Goal: Information Seeking & Learning: Understand process/instructions

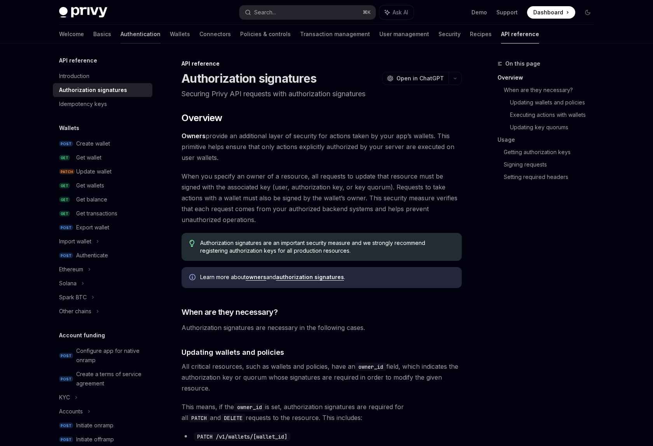
click at [120, 36] on link "Authentication" at bounding box center [140, 34] width 40 height 19
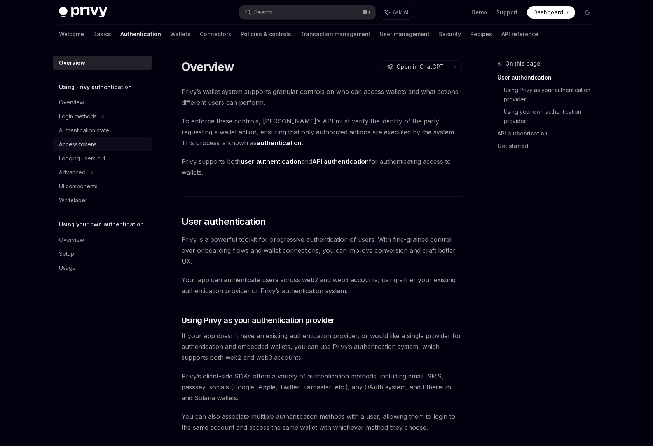
click at [105, 146] on div "Access tokens" at bounding box center [103, 144] width 89 height 9
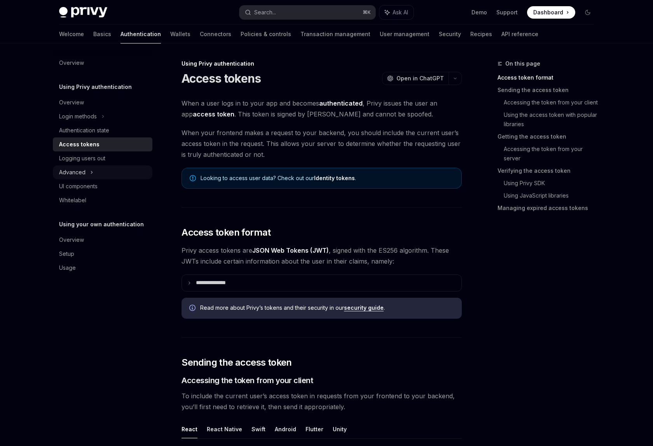
click at [101, 172] on div "Advanced" at bounding box center [102, 173] width 99 height 14
click at [94, 120] on div "Login methods" at bounding box center [78, 116] width 38 height 9
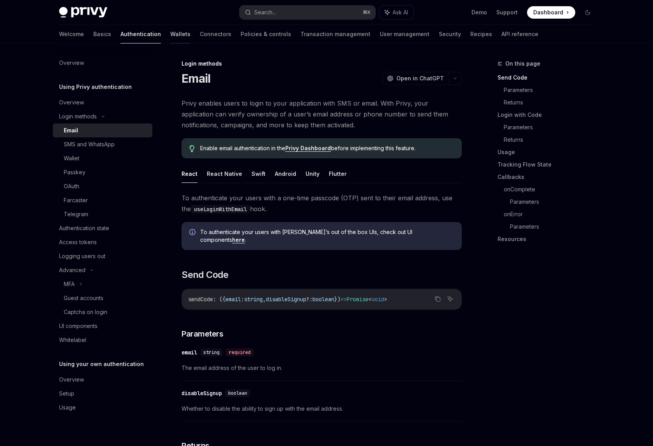
click at [170, 33] on link "Wallets" at bounding box center [180, 34] width 20 height 19
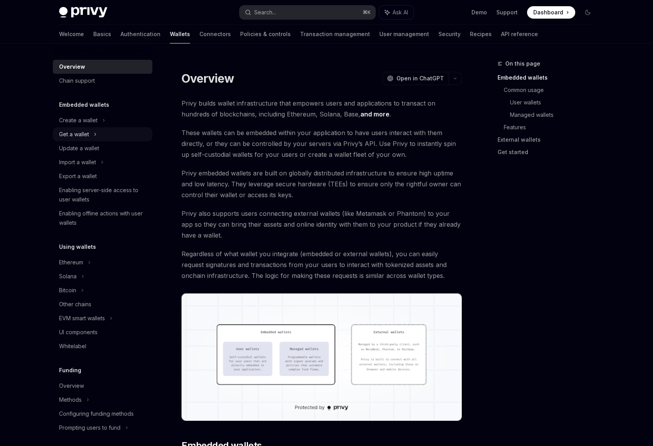
click at [97, 133] on div "Get a wallet" at bounding box center [102, 134] width 99 height 14
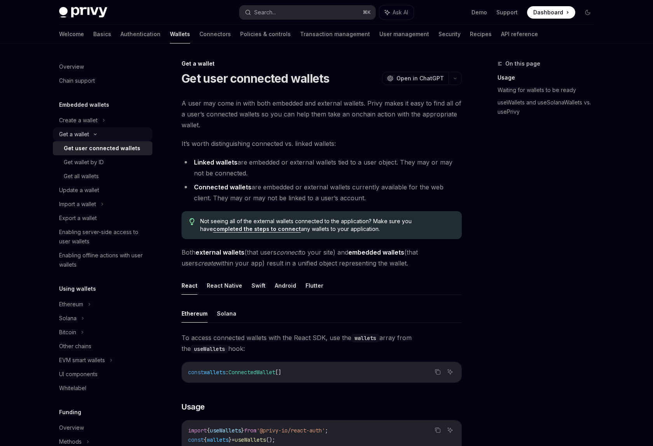
click at [96, 135] on icon at bounding box center [95, 134] width 9 height 3
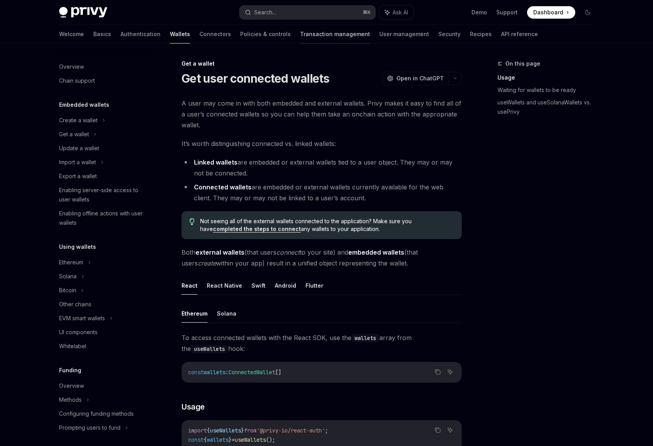
click at [300, 39] on link "Transaction management" at bounding box center [335, 34] width 70 height 19
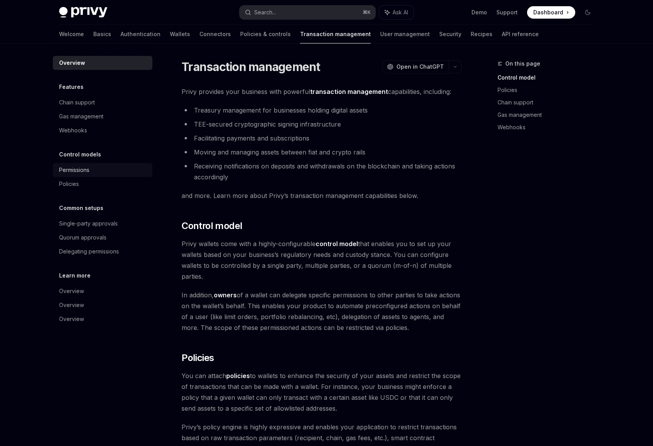
click at [85, 173] on div "Permissions" at bounding box center [74, 170] width 30 height 9
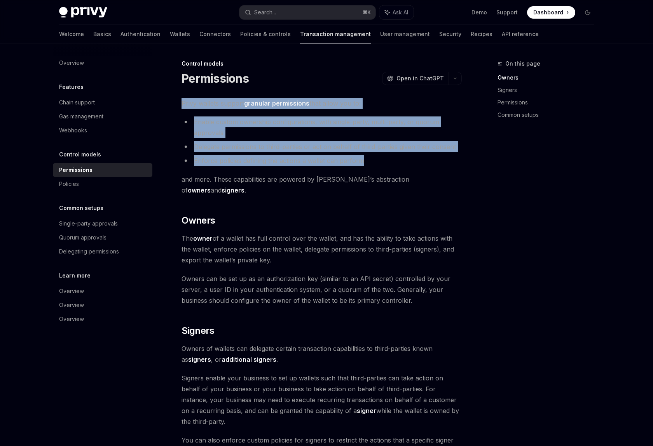
drag, startPoint x: 379, startPoint y: 163, endPoint x: 181, endPoint y: 99, distance: 208.8
copy div "Privy wallets support granular permissions that allow you to: Enable custom own…"
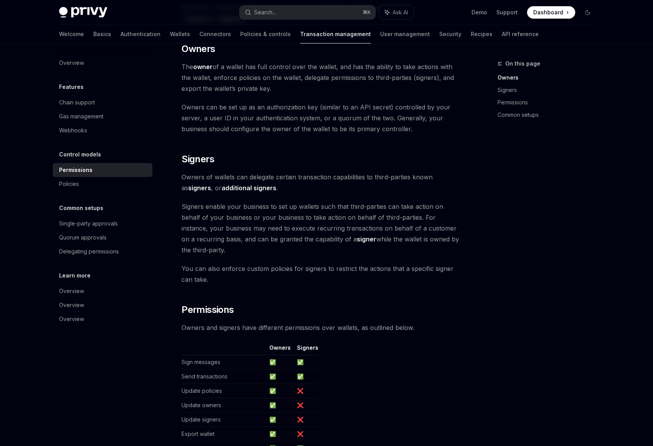
scroll to position [159, 0]
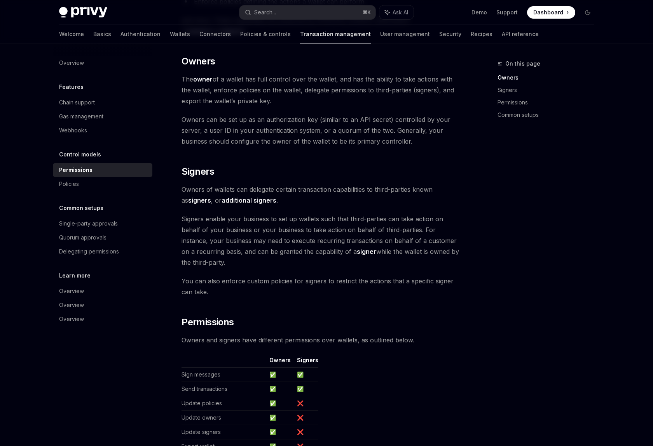
click at [243, 184] on span "Owners of wallets can delegate certain transaction capabilities to third-partie…" at bounding box center [321, 195] width 280 height 22
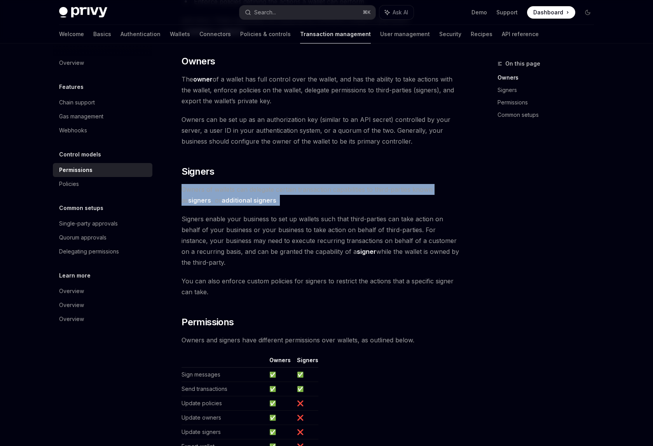
click at [243, 184] on span "Owners of wallets can delegate certain transaction capabilities to third-partie…" at bounding box center [321, 195] width 280 height 22
copy div "Owners of wallets can delegate certain transaction capabilities to third-partie…"
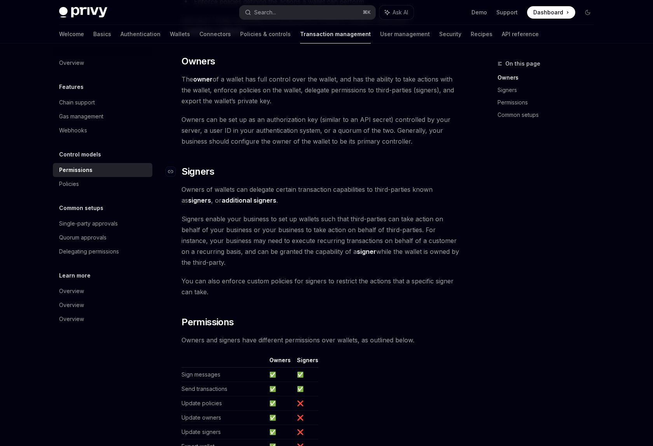
click at [197, 166] on span "Signers" at bounding box center [197, 172] width 33 height 12
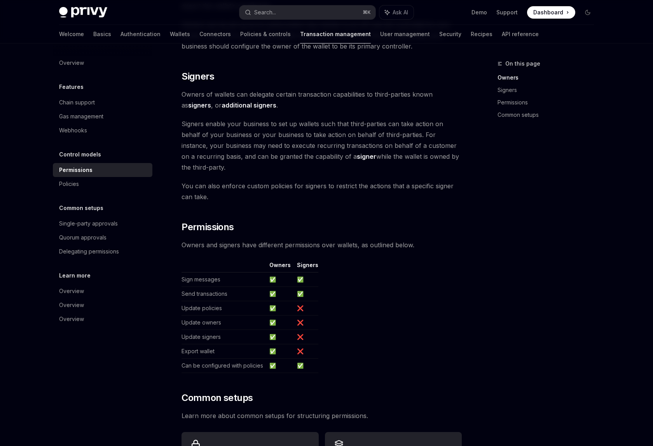
scroll to position [255, 0]
click at [108, 250] on div "Delegating permissions" at bounding box center [89, 251] width 60 height 9
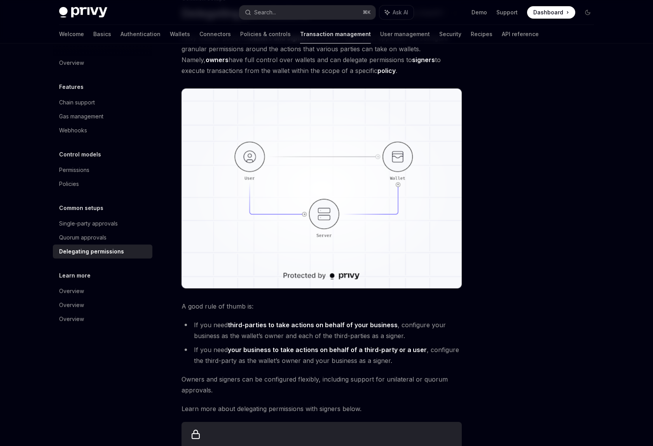
scroll to position [64, 0]
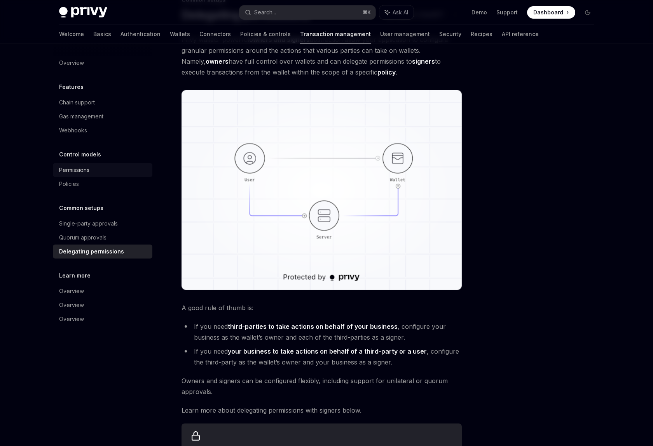
click at [89, 173] on div "Permissions" at bounding box center [74, 170] width 30 height 9
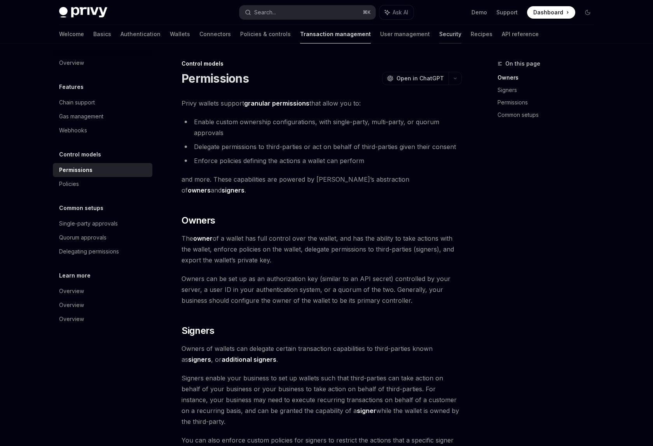
click at [439, 36] on link "Security" at bounding box center [450, 34] width 22 height 19
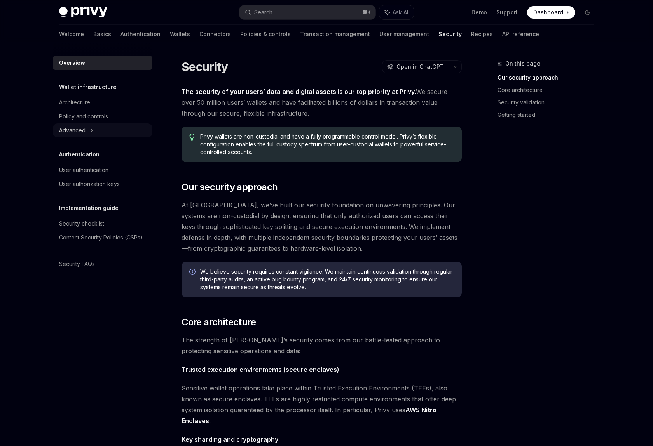
click at [89, 130] on div "Advanced" at bounding box center [102, 131] width 99 height 14
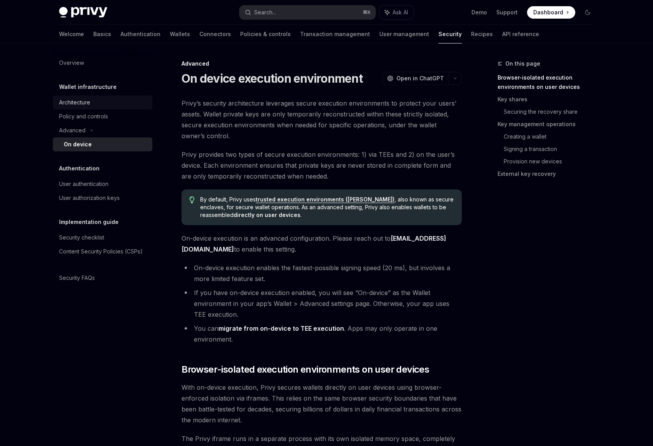
click at [84, 103] on div "Architecture" at bounding box center [74, 102] width 31 height 9
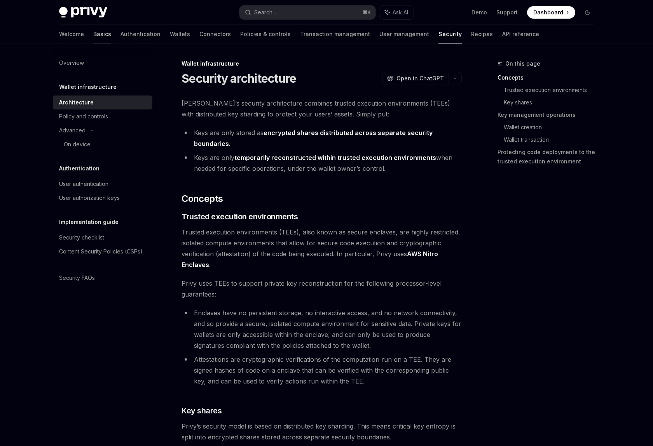
click at [93, 29] on link "Basics" at bounding box center [102, 34] width 18 height 19
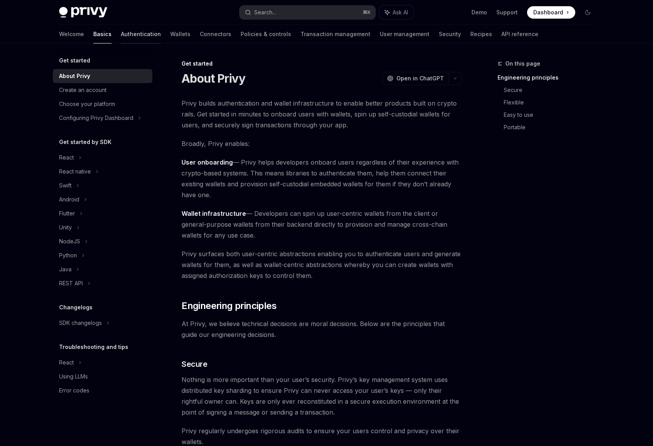
click at [121, 35] on link "Authentication" at bounding box center [141, 34] width 40 height 19
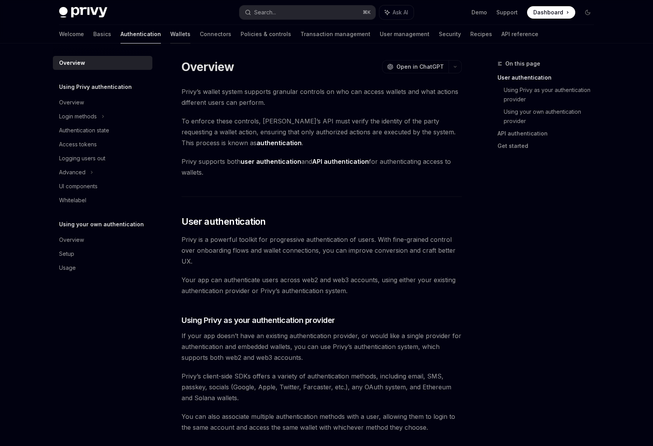
click at [170, 37] on link "Wallets" at bounding box center [180, 34] width 20 height 19
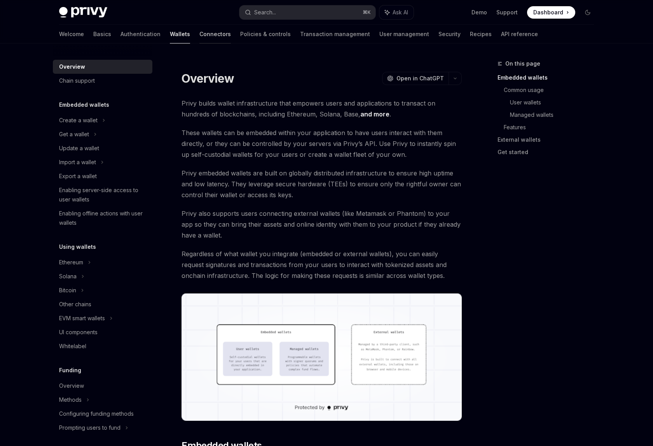
click at [199, 35] on link "Connectors" at bounding box center [214, 34] width 31 height 19
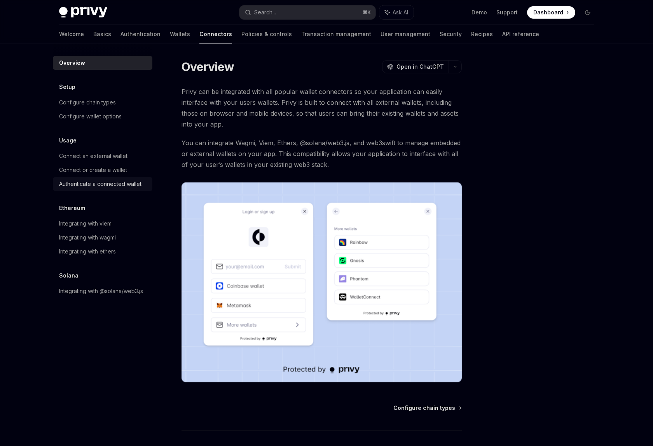
click at [134, 188] on div "Authenticate a connected wallet" at bounding box center [100, 184] width 82 height 9
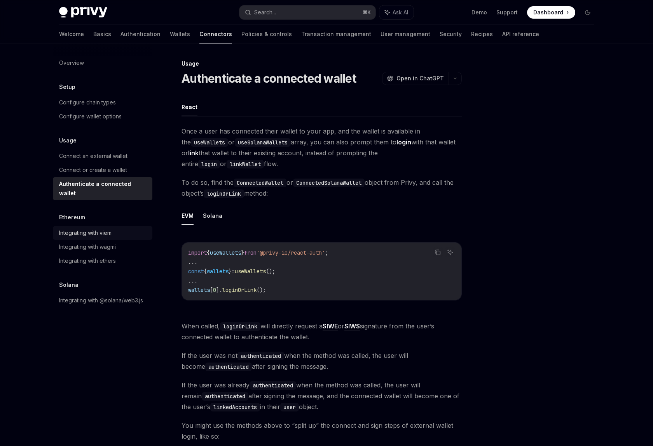
click at [123, 228] on div "Integrating with viem" at bounding box center [103, 232] width 89 height 9
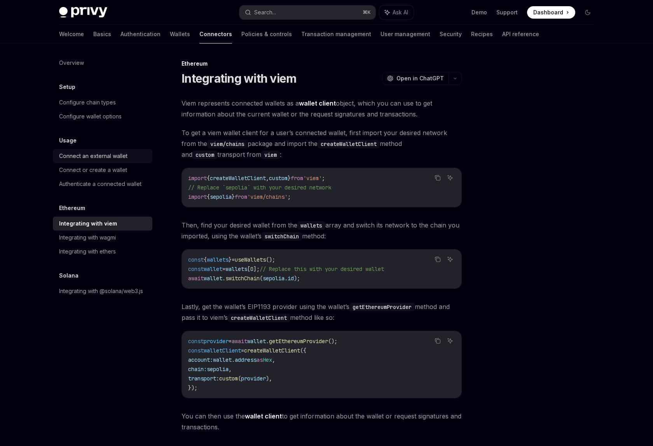
click at [121, 155] on div "Connect an external wallet" at bounding box center [93, 156] width 68 height 9
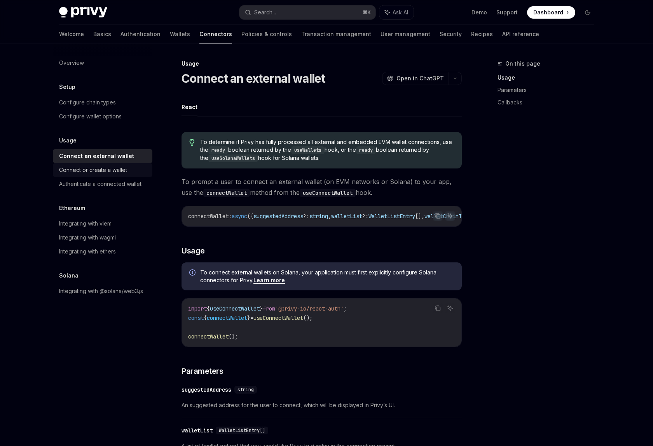
click at [127, 174] on div "Connect or create a wallet" at bounding box center [103, 170] width 89 height 9
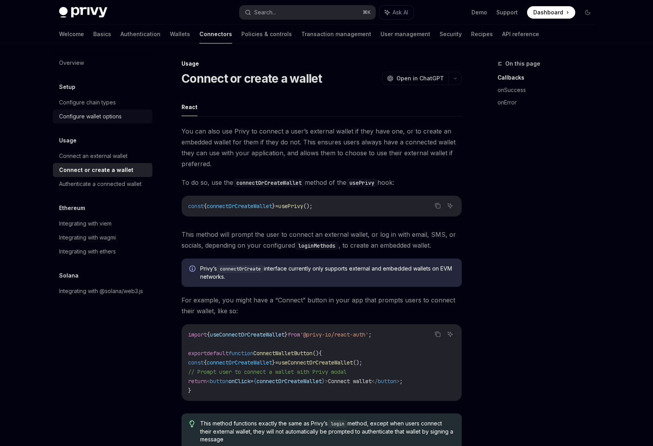
click at [120, 112] on div "Configure wallet options" at bounding box center [90, 116] width 63 height 9
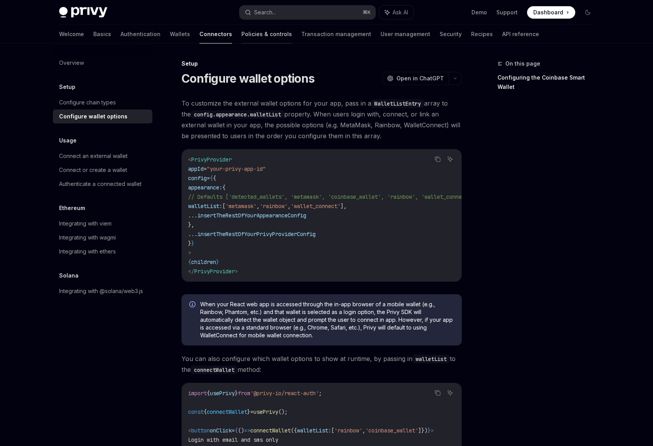
click at [241, 25] on link "Policies & controls" at bounding box center [266, 34] width 51 height 19
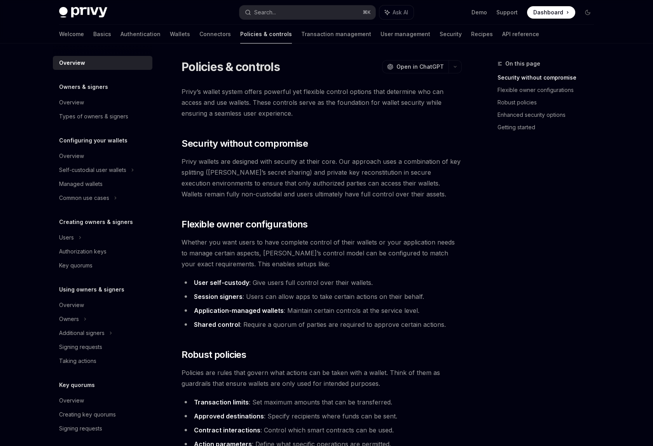
click at [240, 33] on link "Policies & controls" at bounding box center [266, 34] width 52 height 19
click at [222, 71] on h1 "Policies & controls" at bounding box center [230, 67] width 98 height 14
click at [70, 100] on div "Overview" at bounding box center [71, 102] width 25 height 9
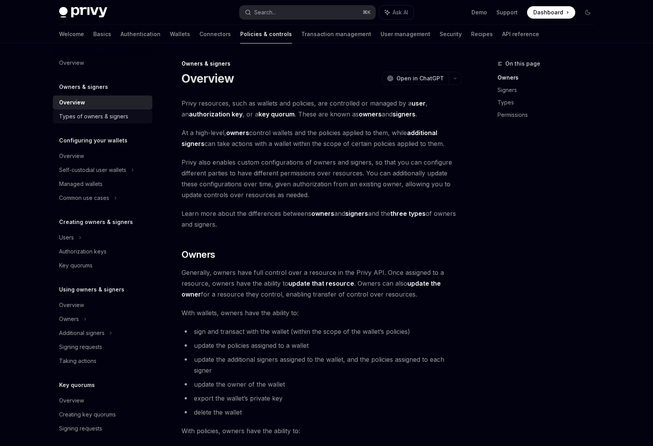
click at [93, 123] on link "Types of owners & signers" at bounding box center [102, 117] width 99 height 14
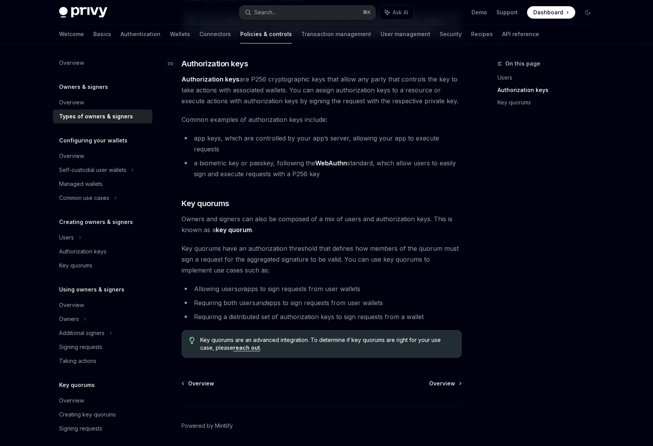
scroll to position [188, 0]
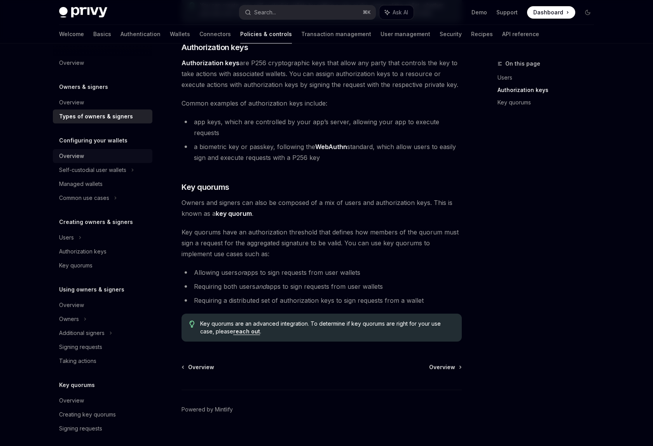
click at [86, 152] on div "Overview" at bounding box center [103, 156] width 89 height 9
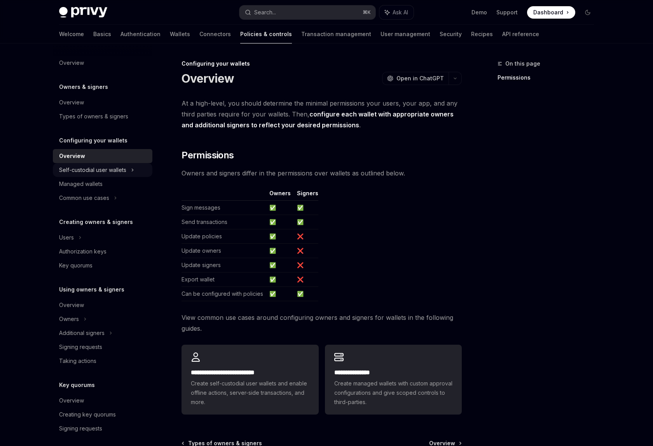
click at [120, 174] on div "Self-custodial user wallets" at bounding box center [92, 170] width 67 height 9
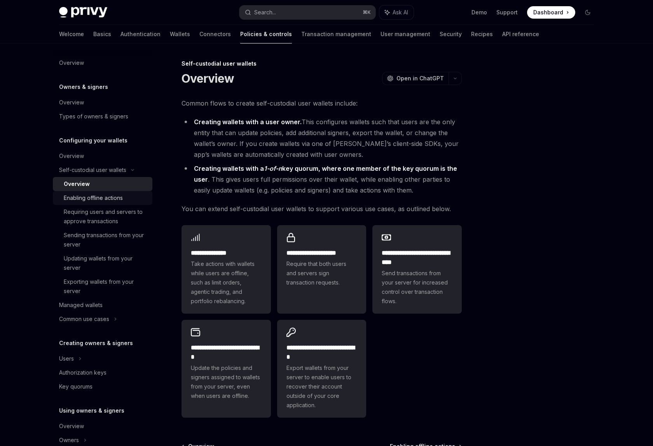
click at [111, 197] on div "Enabling offline actions" at bounding box center [93, 197] width 59 height 9
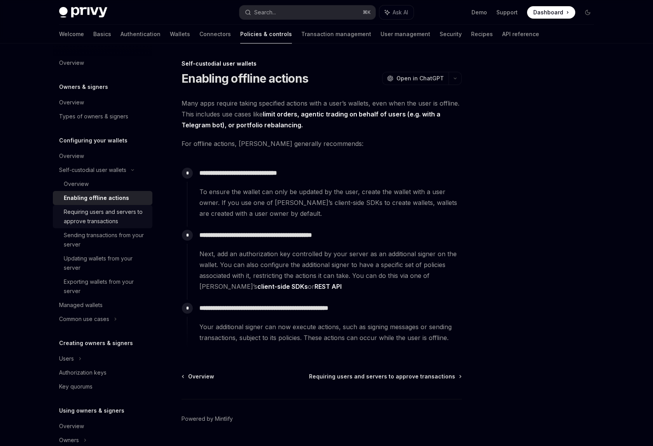
click at [115, 218] on div "Requiring users and servers to approve transactions" at bounding box center [106, 216] width 84 height 19
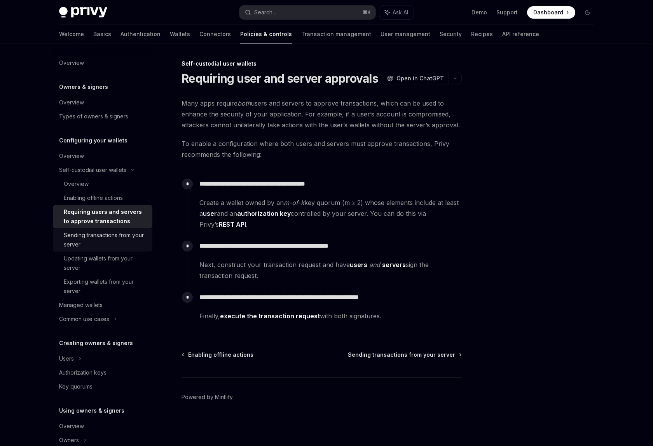
click at [112, 236] on div "Sending transactions from your server" at bounding box center [106, 240] width 84 height 19
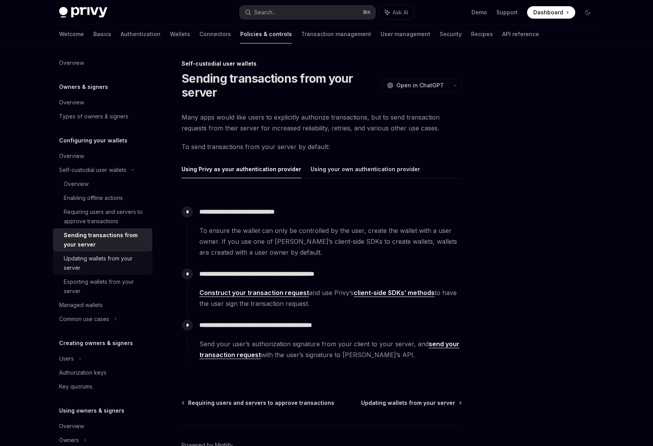
click at [115, 267] on div "Updating wallets from your server" at bounding box center [106, 263] width 84 height 19
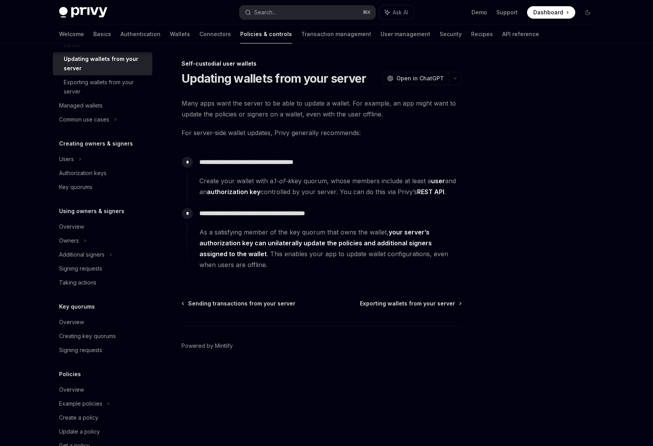
scroll to position [222, 0]
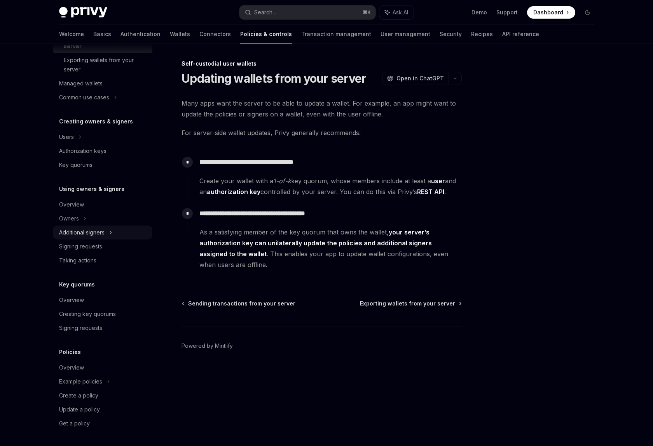
click at [106, 235] on div "Additional signers" at bounding box center [102, 233] width 99 height 14
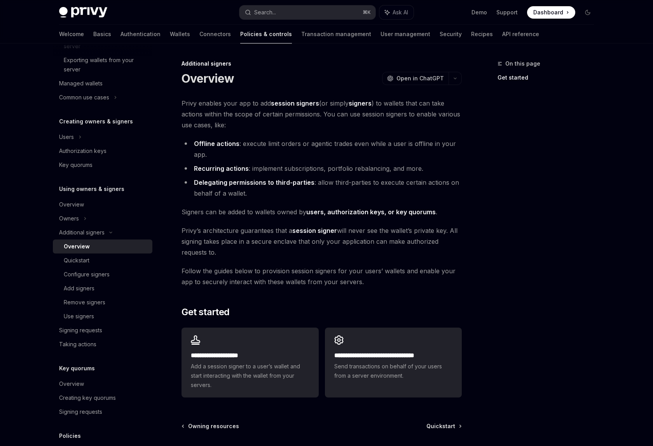
click at [106, 249] on div "Overview" at bounding box center [106, 246] width 84 height 9
click at [113, 262] on div "Quickstart" at bounding box center [106, 260] width 84 height 9
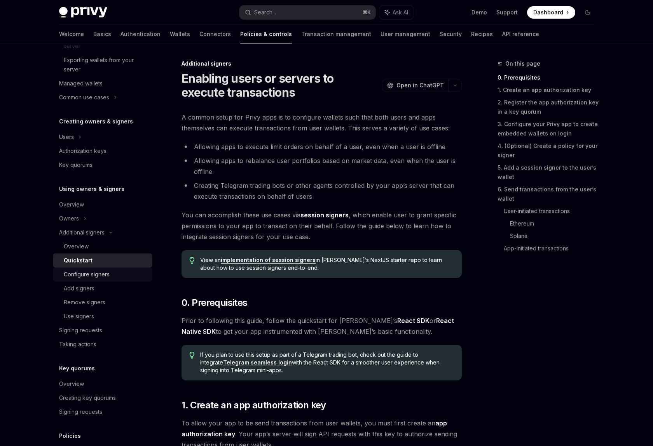
click at [117, 275] on div "Configure signers" at bounding box center [106, 274] width 84 height 9
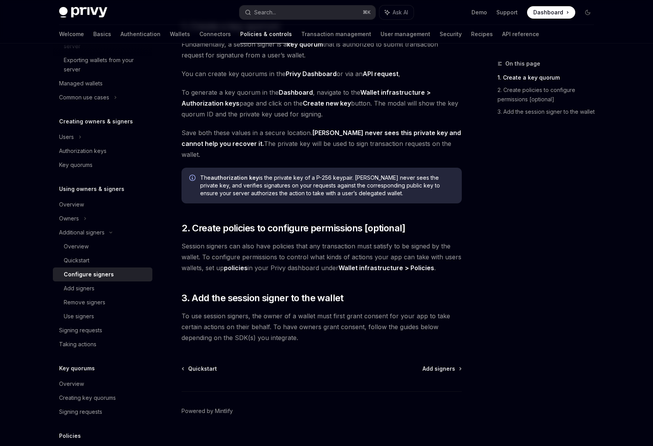
scroll to position [120, 0]
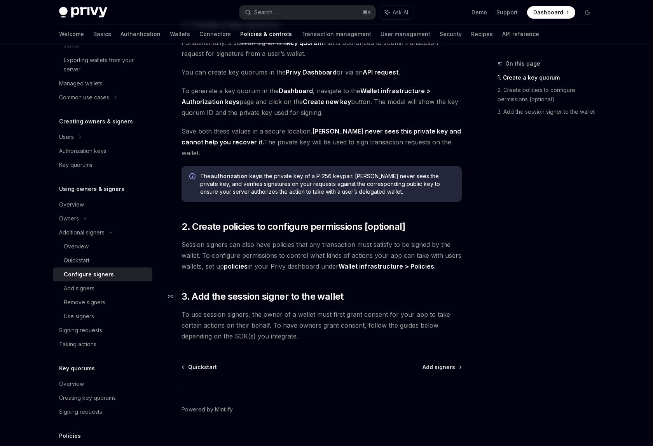
click at [295, 291] on span "3. Add the session signer to the wallet" at bounding box center [262, 297] width 162 height 12
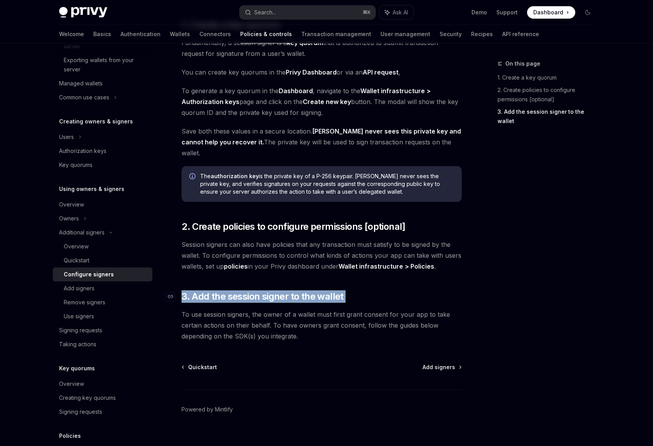
click at [295, 291] on span "3. Add the session signer to the wallet" at bounding box center [262, 297] width 162 height 12
type textarea "*"
